Goal: Task Accomplishment & Management: Use online tool/utility

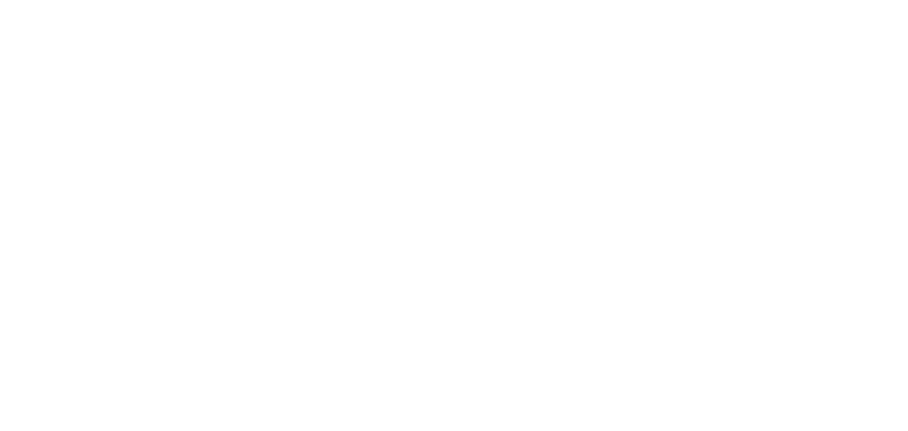
drag, startPoint x: 281, startPoint y: 157, endPoint x: 320, endPoint y: 165, distance: 39.6
click at [281, 157] on html at bounding box center [454, 215] width 908 height 431
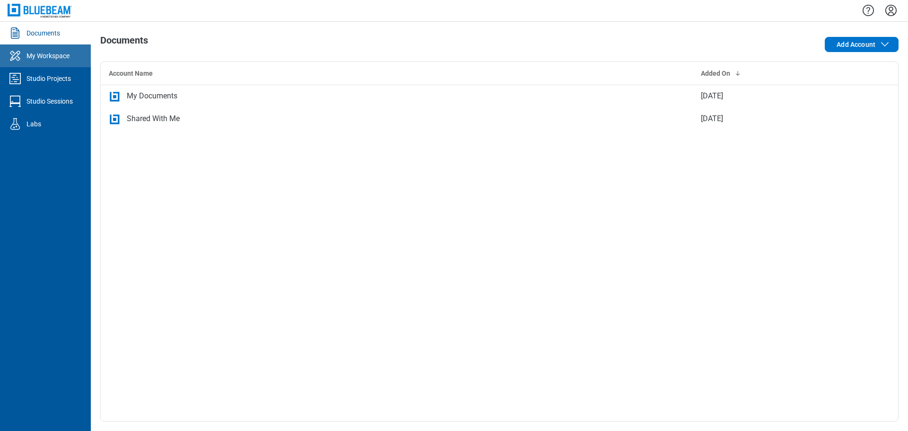
click at [31, 53] on div "My Workspace" at bounding box center [47, 55] width 43 height 9
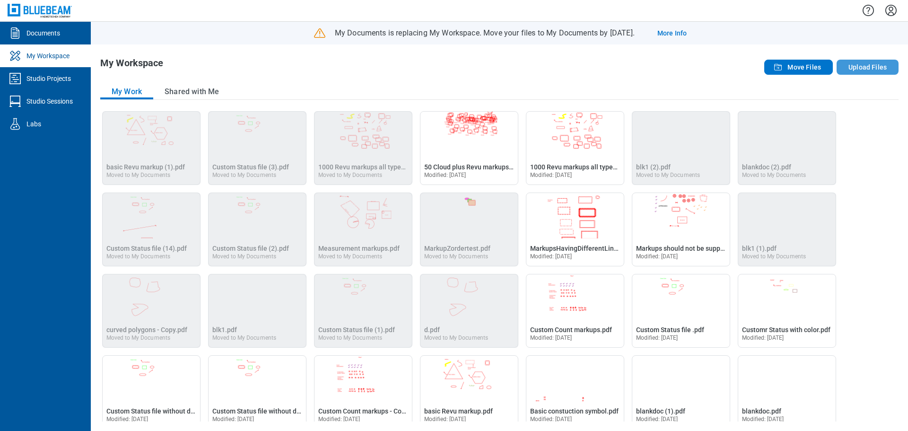
click at [861, 67] on button "Upload Files" at bounding box center [868, 67] width 62 height 15
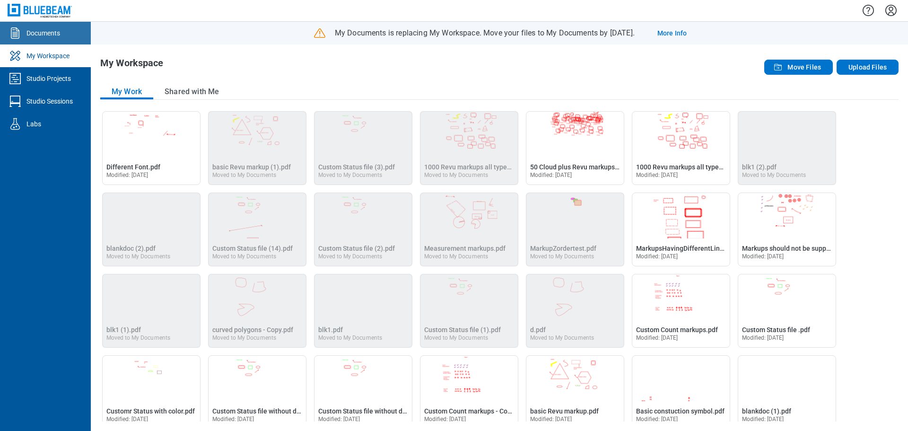
click at [55, 31] on div "Documents" at bounding box center [43, 32] width 34 height 9
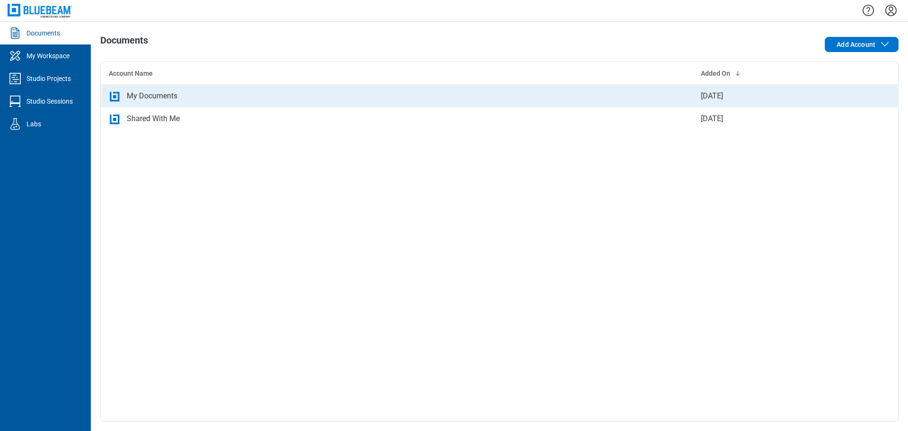
click at [162, 99] on div "My Documents" at bounding box center [152, 95] width 51 height 11
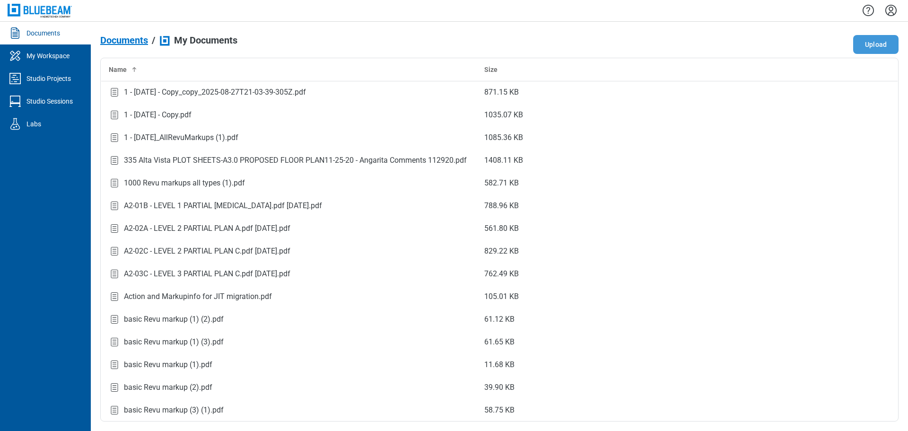
click at [861, 43] on button "Upload" at bounding box center [875, 44] width 45 height 19
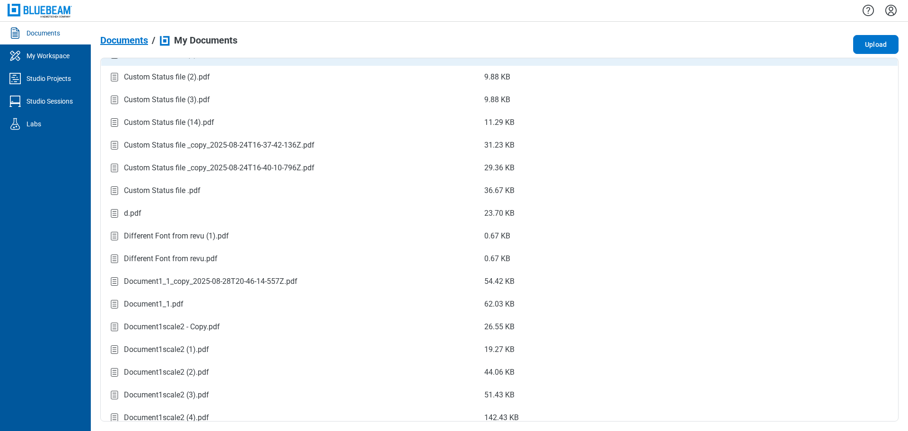
scroll to position [804, 0]
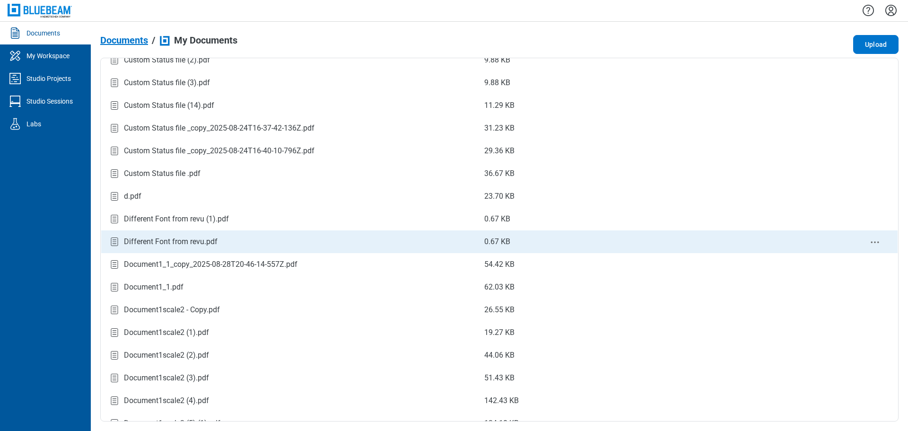
click at [180, 239] on div "Different Font from revu.pdf" at bounding box center [171, 241] width 94 height 11
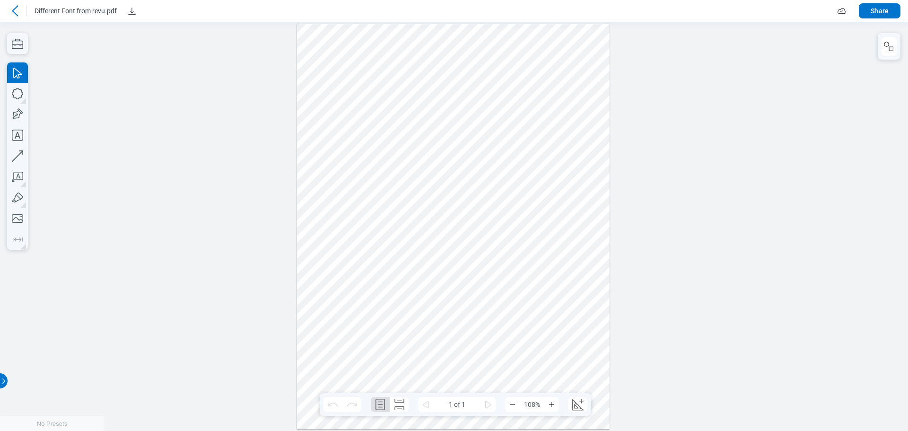
click at [18, 9] on icon at bounding box center [14, 10] width 11 height 11
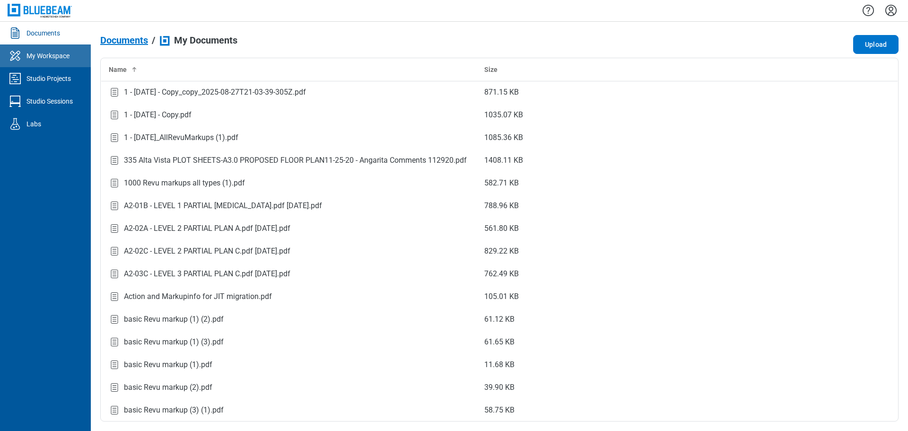
click at [50, 60] on div "My Workspace" at bounding box center [47, 55] width 43 height 9
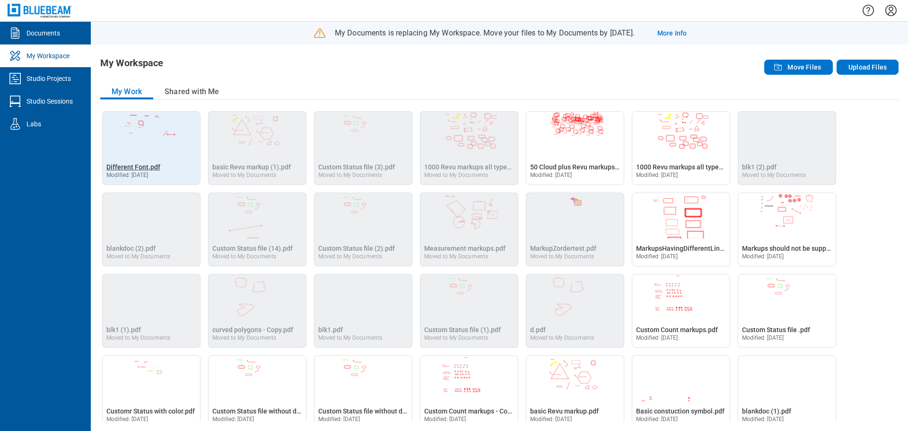
click at [147, 166] on span "Different Font.pdf" at bounding box center [133, 167] width 54 height 8
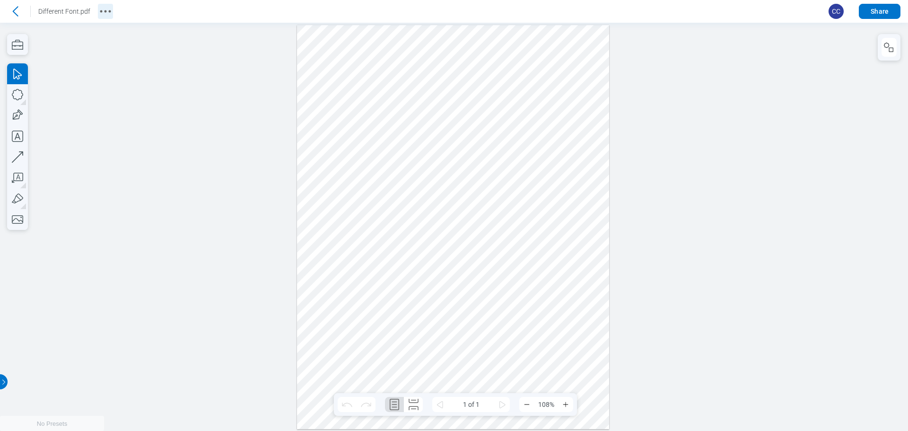
click at [105, 9] on icon "More actions" at bounding box center [105, 11] width 15 height 15
click at [138, 34] on li "Download" at bounding box center [166, 36] width 109 height 26
click at [13, 7] on icon at bounding box center [15, 11] width 15 height 15
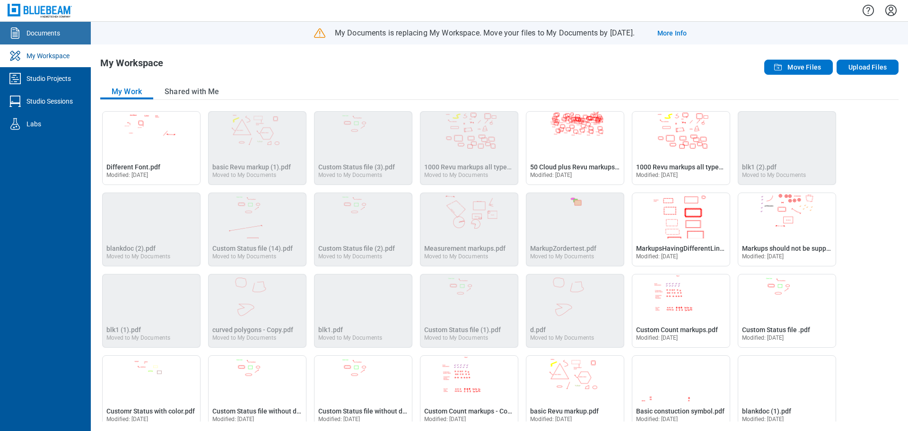
click at [41, 34] on div "Documents" at bounding box center [43, 32] width 34 height 9
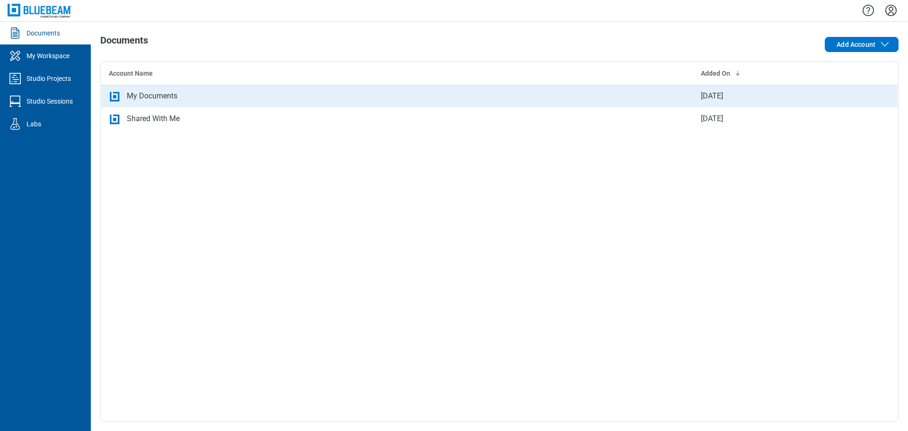
click at [168, 100] on div "My Documents" at bounding box center [152, 95] width 51 height 11
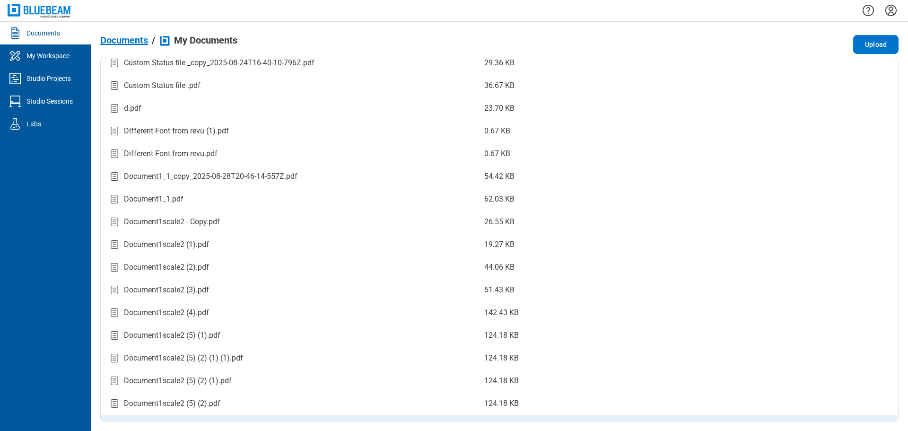
scroll to position [875, 0]
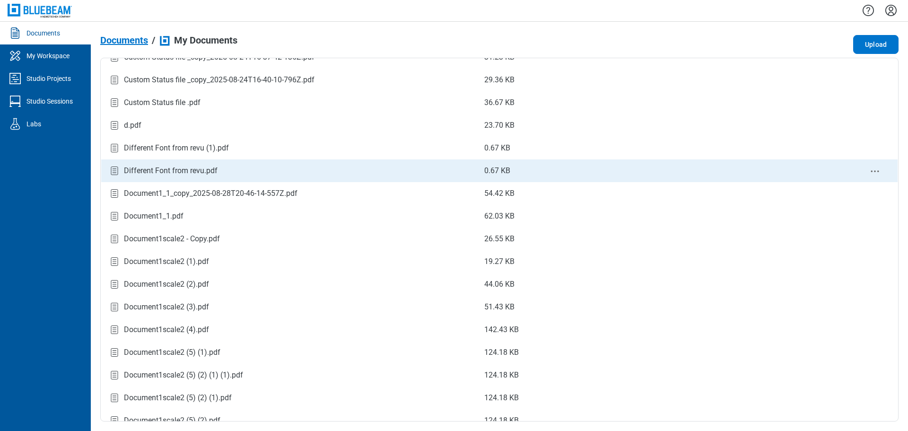
click at [190, 168] on div "Different Font from revu.pdf" at bounding box center [171, 170] width 94 height 11
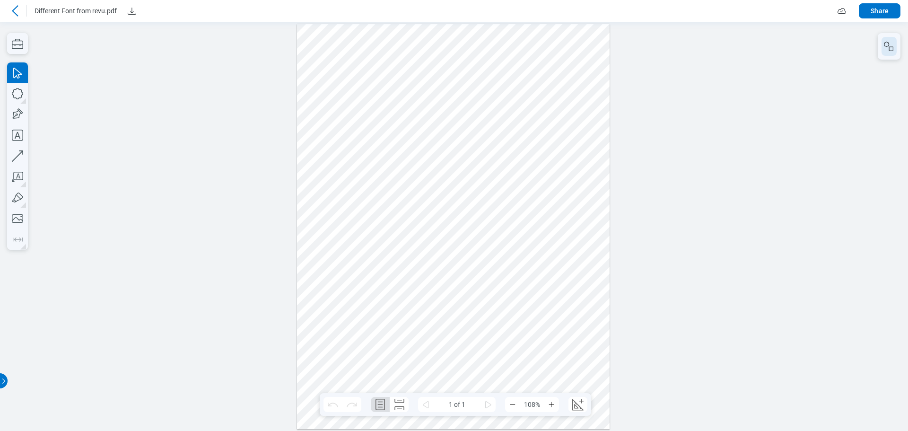
click at [882, 51] on button "button" at bounding box center [888, 46] width 15 height 19
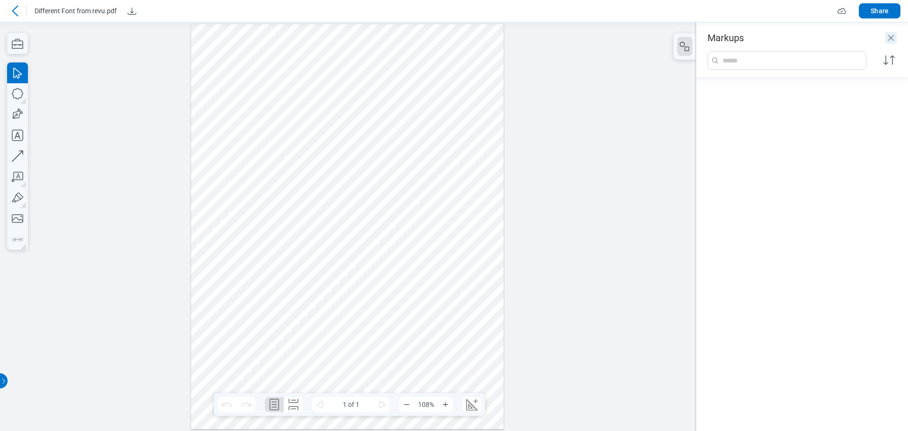
click at [891, 41] on icon "Close" at bounding box center [890, 37] width 11 height 11
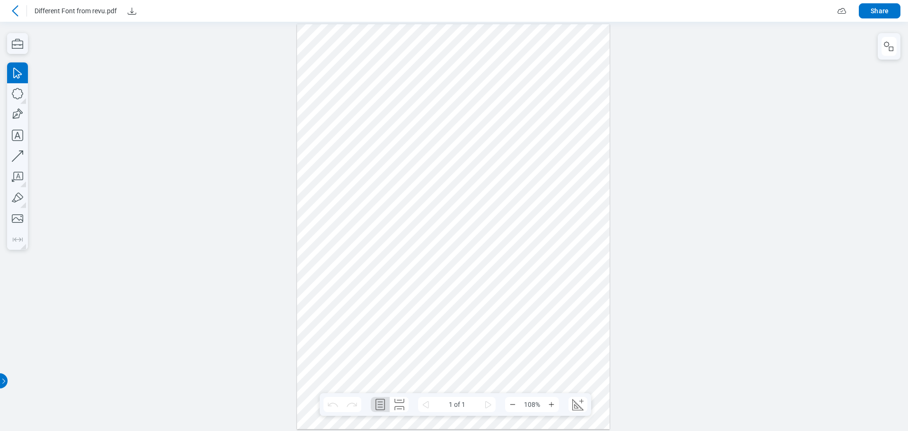
click at [19, 11] on icon at bounding box center [14, 10] width 11 height 11
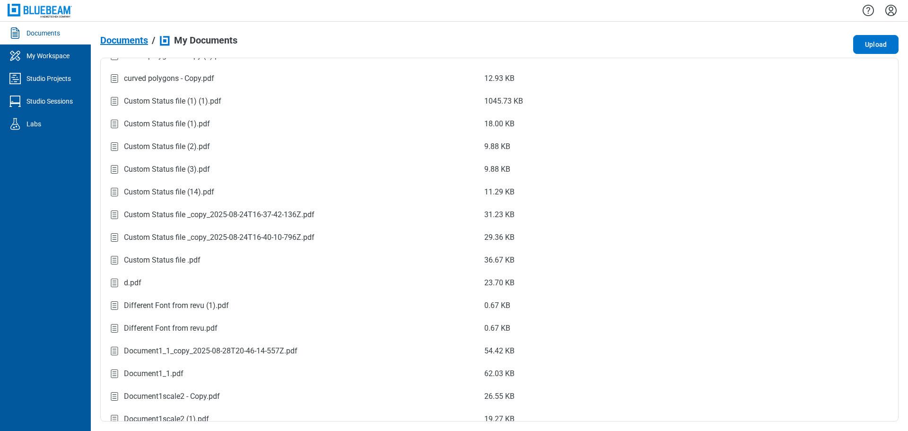
scroll to position [757, 0]
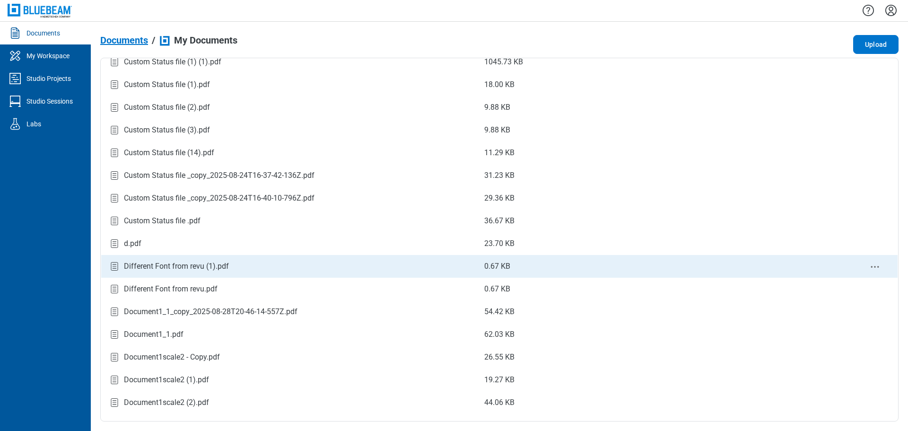
click at [220, 270] on div "Different Font from revu (1).pdf" at bounding box center [176, 266] width 105 height 11
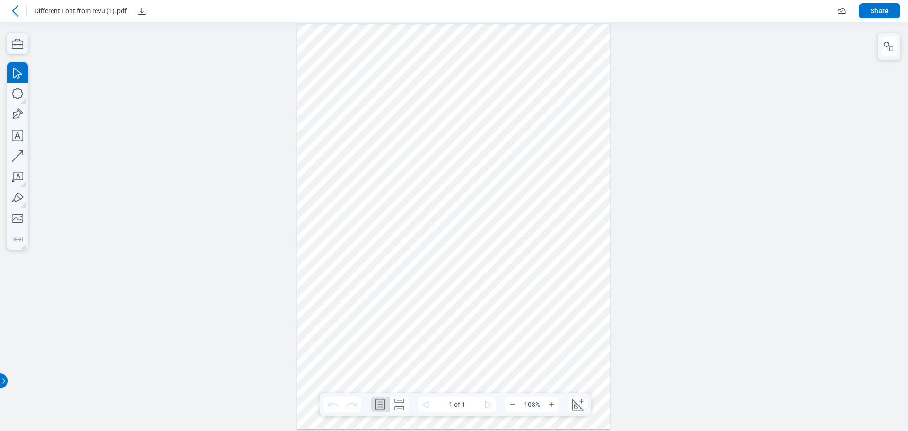
click at [16, 9] on icon at bounding box center [14, 10] width 11 height 11
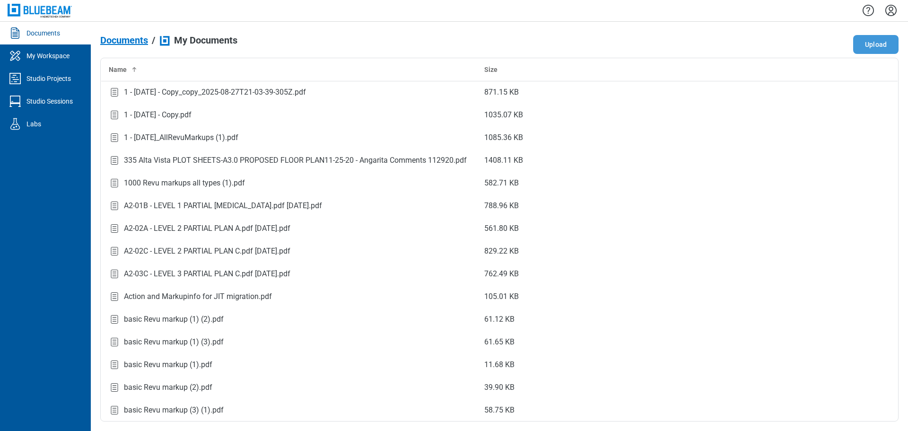
click at [869, 47] on button "Upload" at bounding box center [875, 44] width 45 height 19
